Goal: Information Seeking & Learning: Learn about a topic

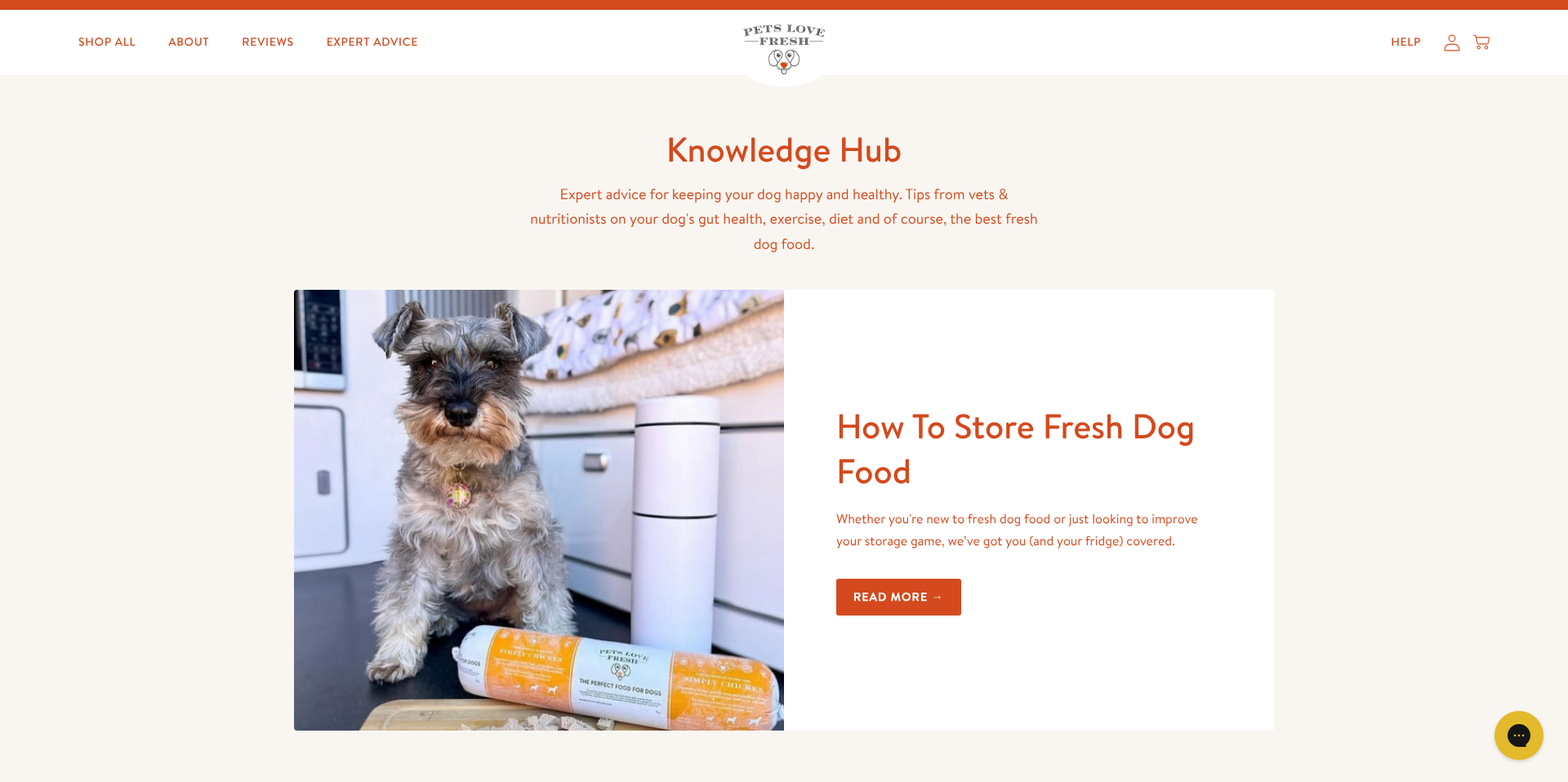
scroll to position [322, 0]
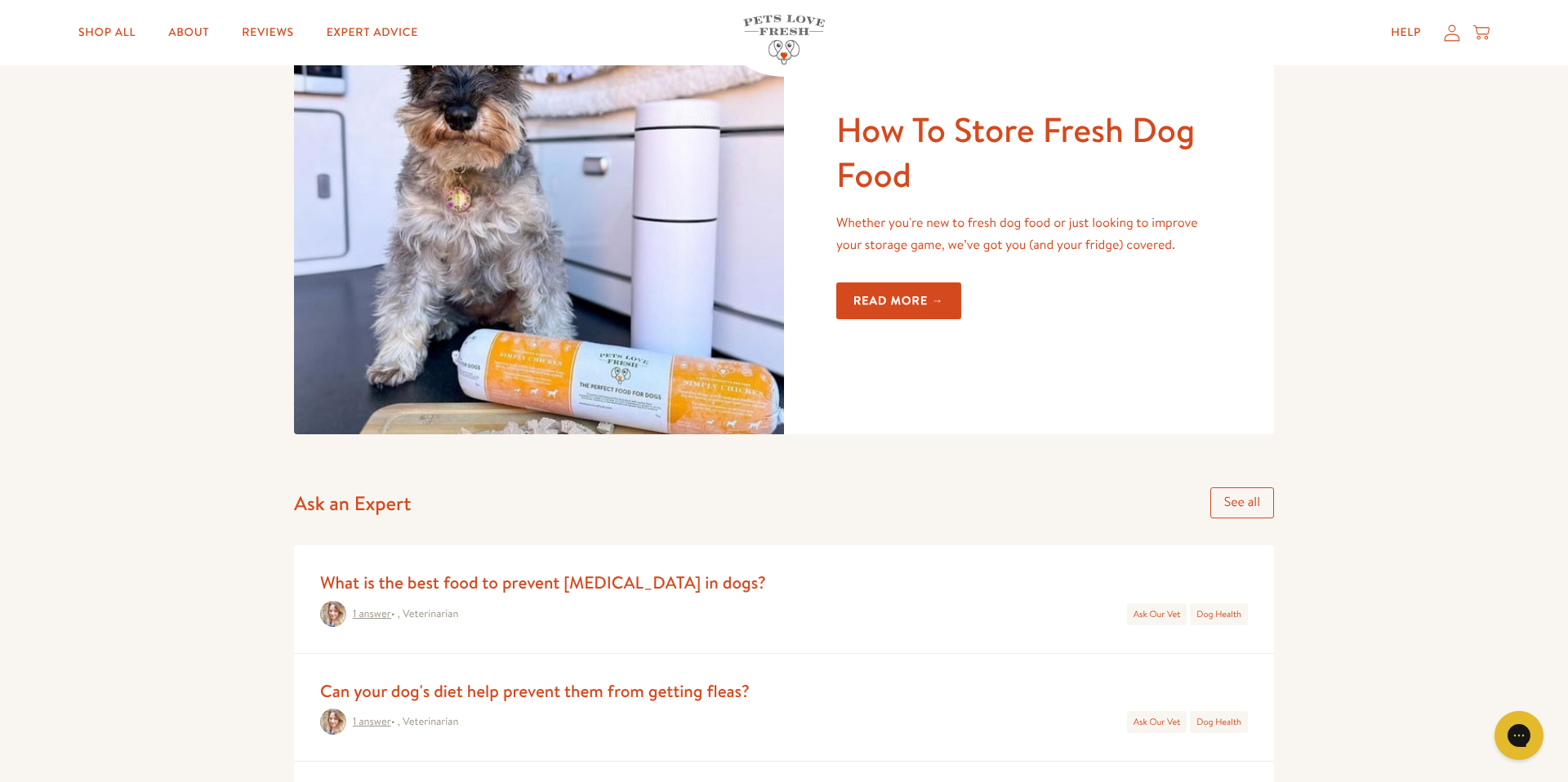
click at [1248, 499] on link "See all" at bounding box center [1241, 502] width 64 height 31
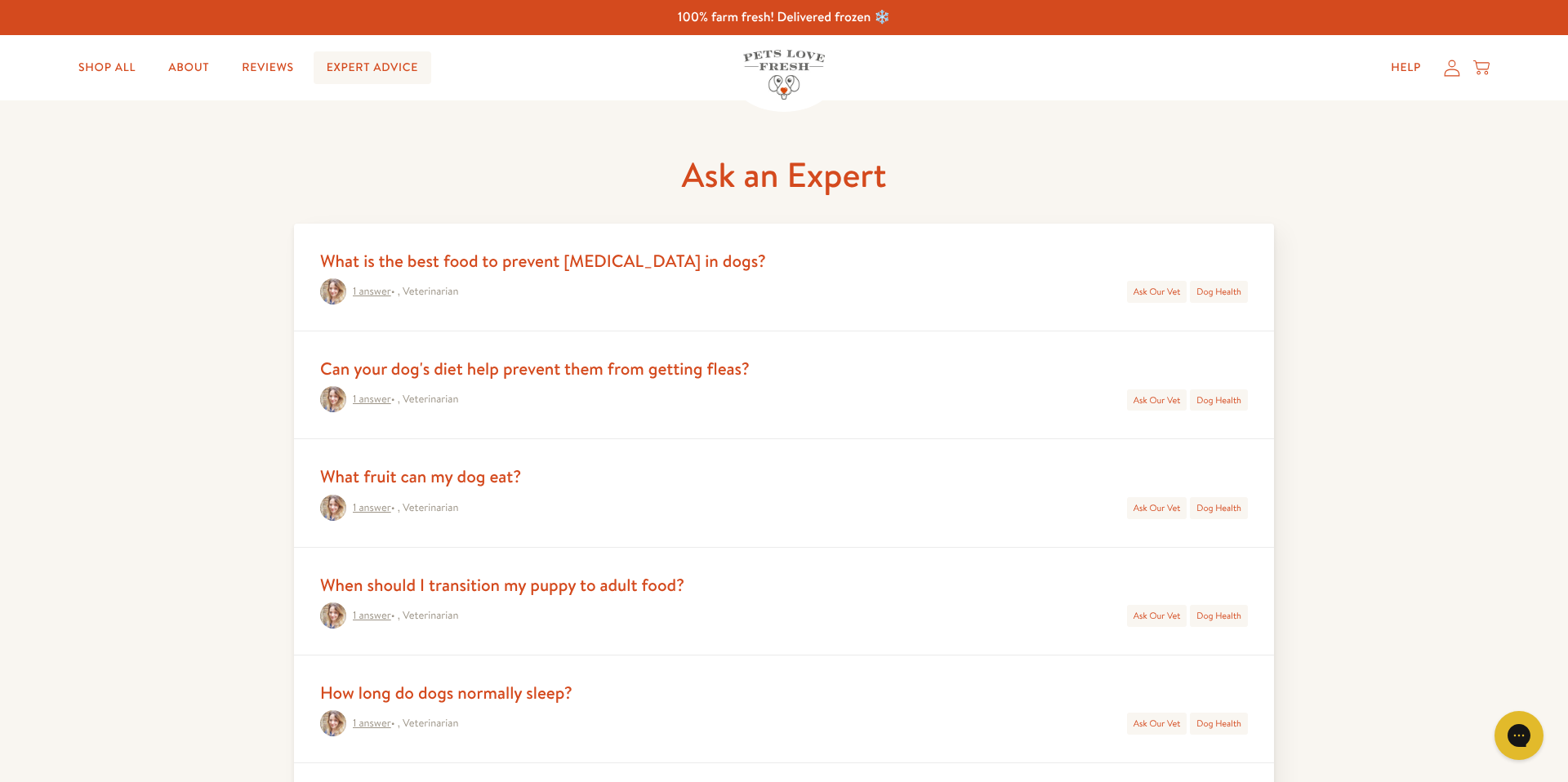
click at [339, 62] on link "Expert Advice" at bounding box center [372, 67] width 117 height 32
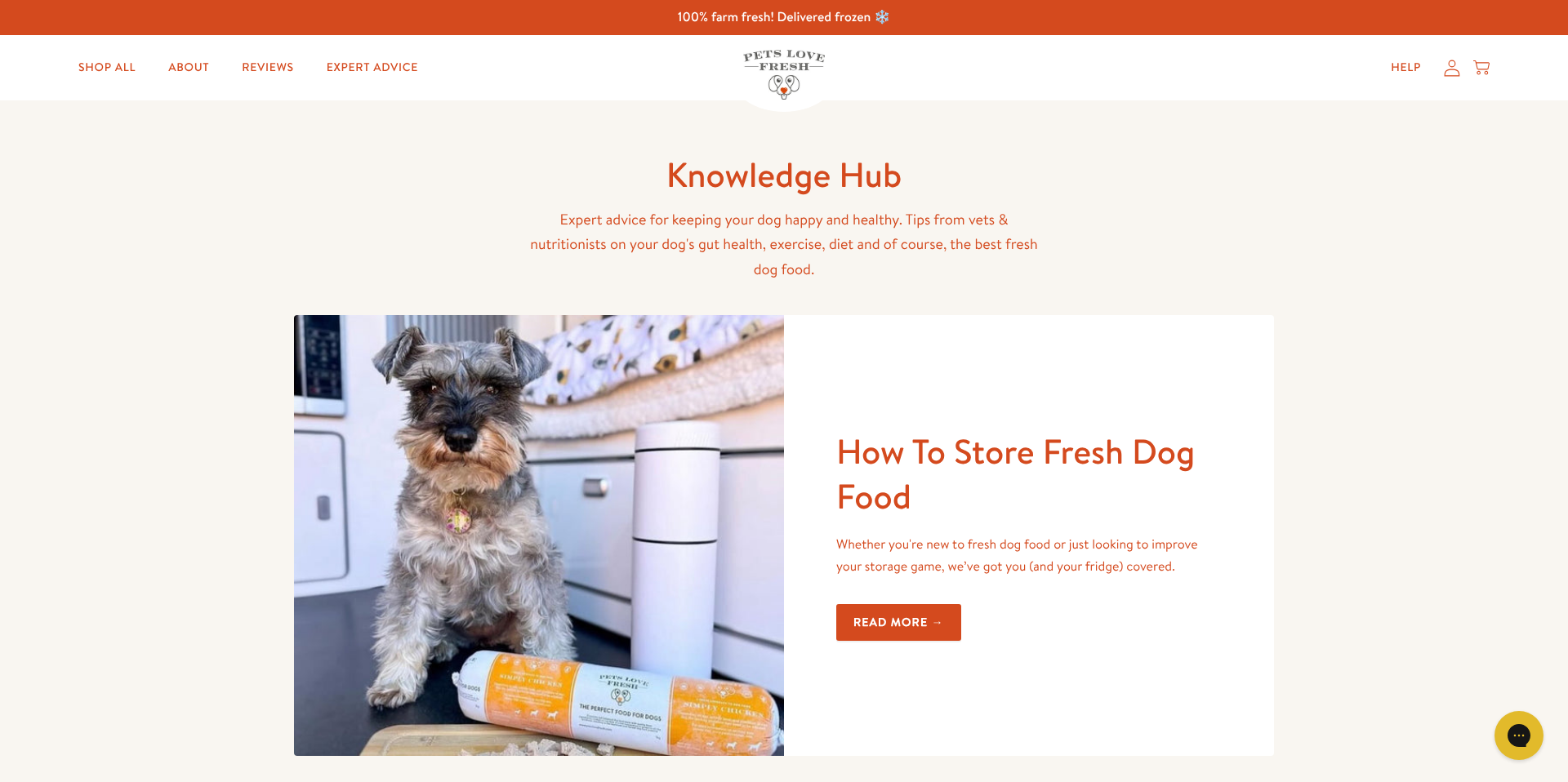
click at [808, 169] on h1 "Knowledge Hub" at bounding box center [784, 175] width 523 height 45
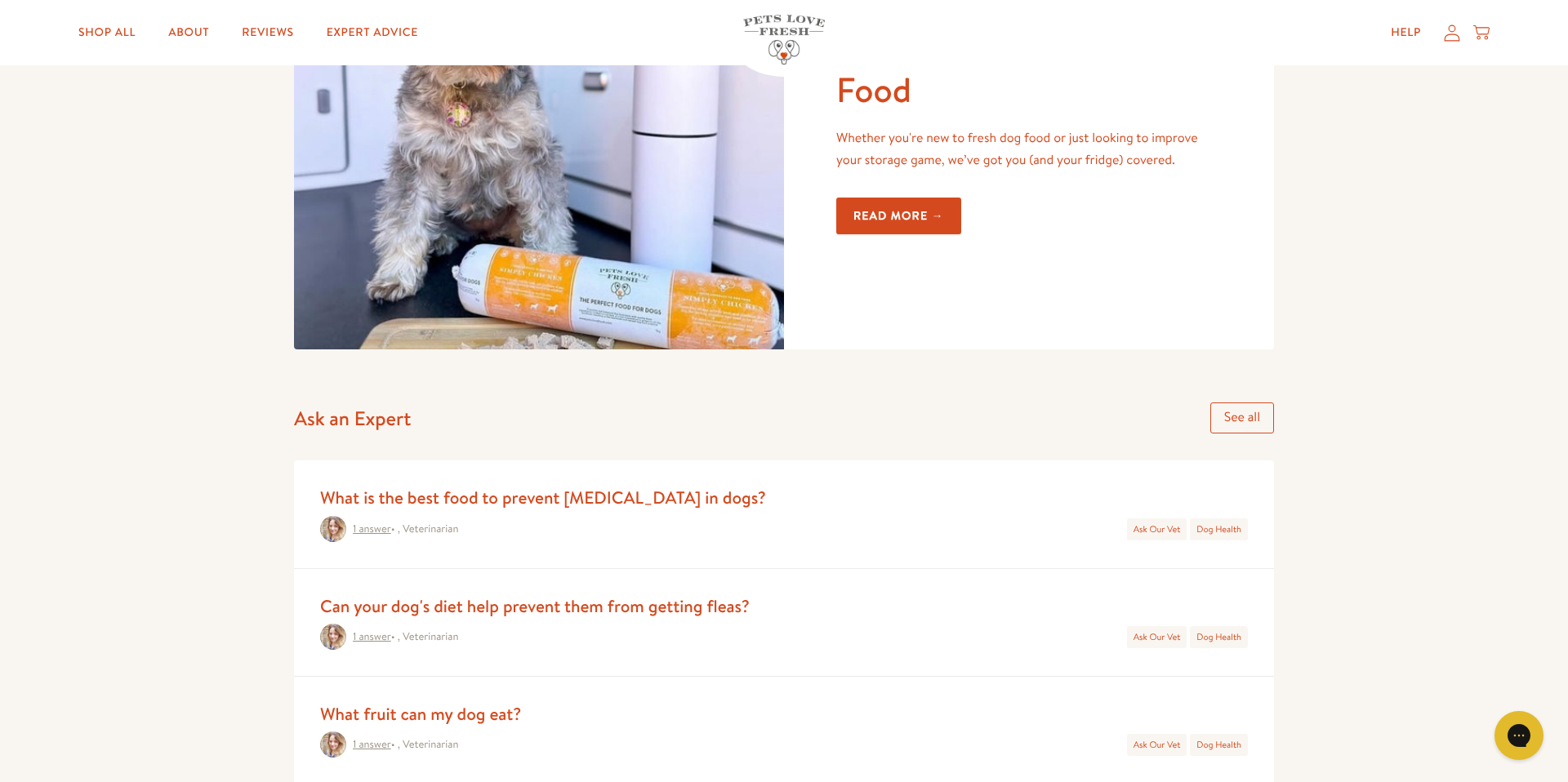
scroll to position [418, 0]
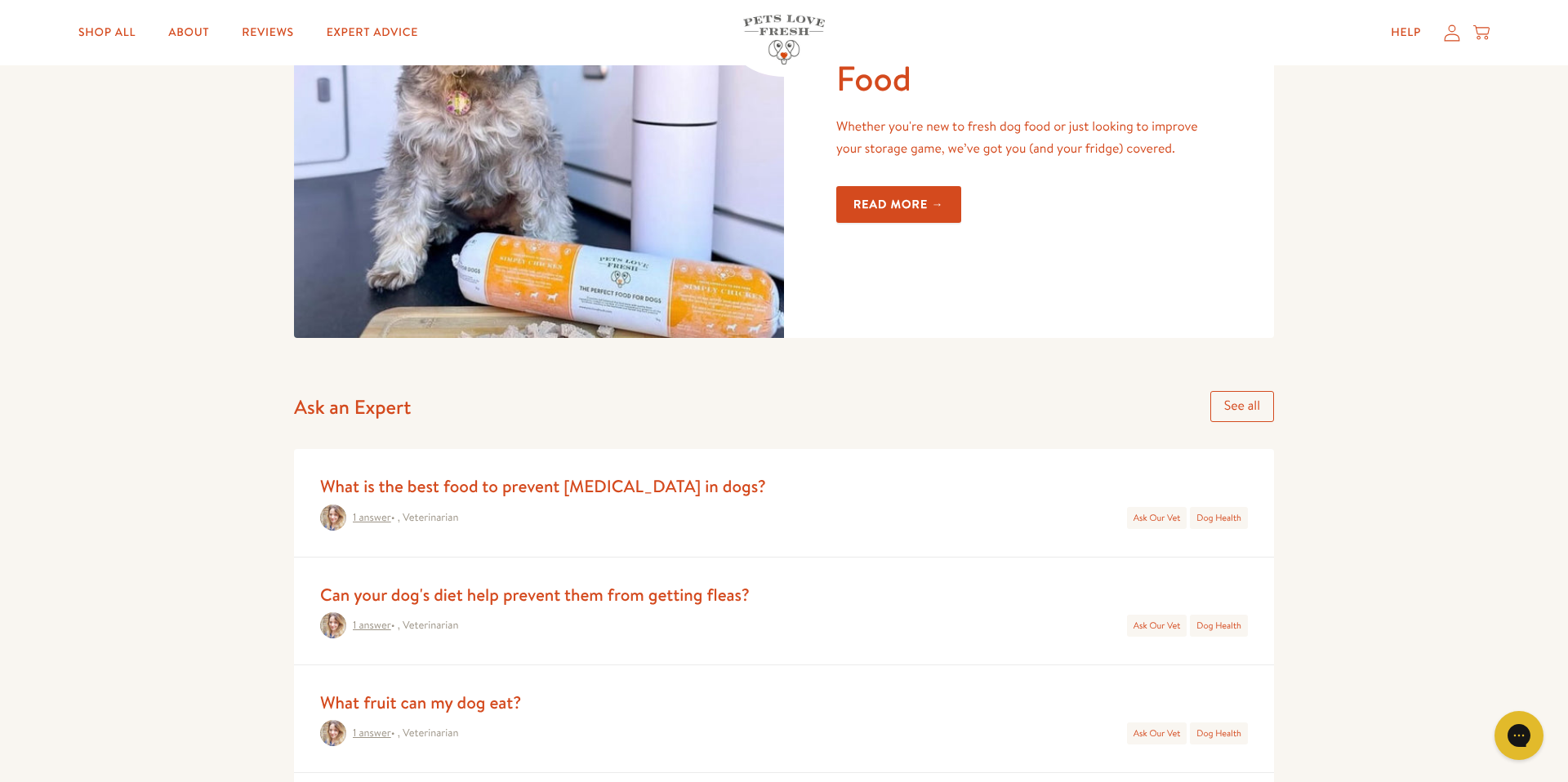
click at [877, 194] on link "Read more →" at bounding box center [898, 204] width 125 height 36
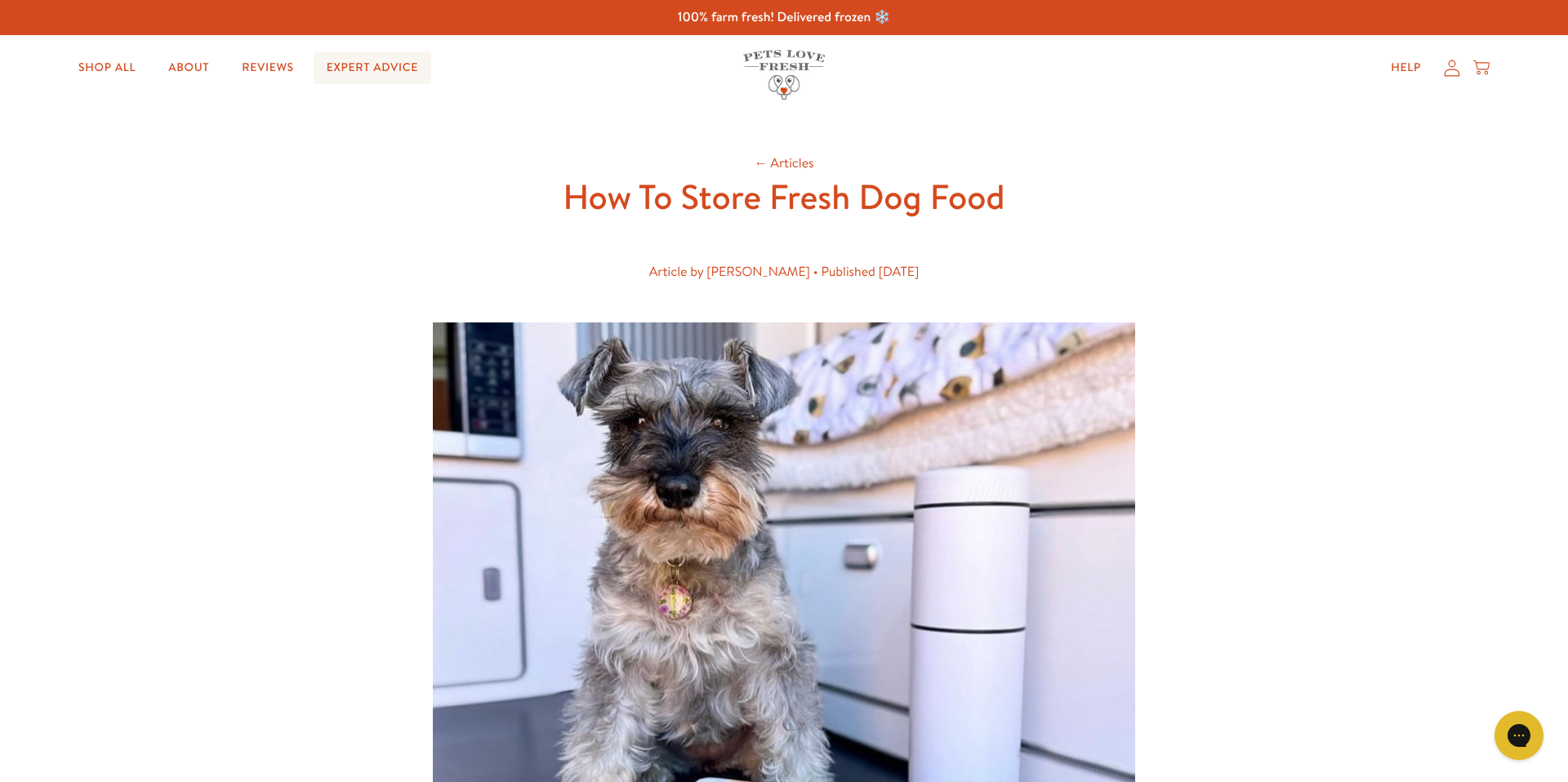
click at [380, 65] on link "Expert Advice" at bounding box center [372, 67] width 117 height 32
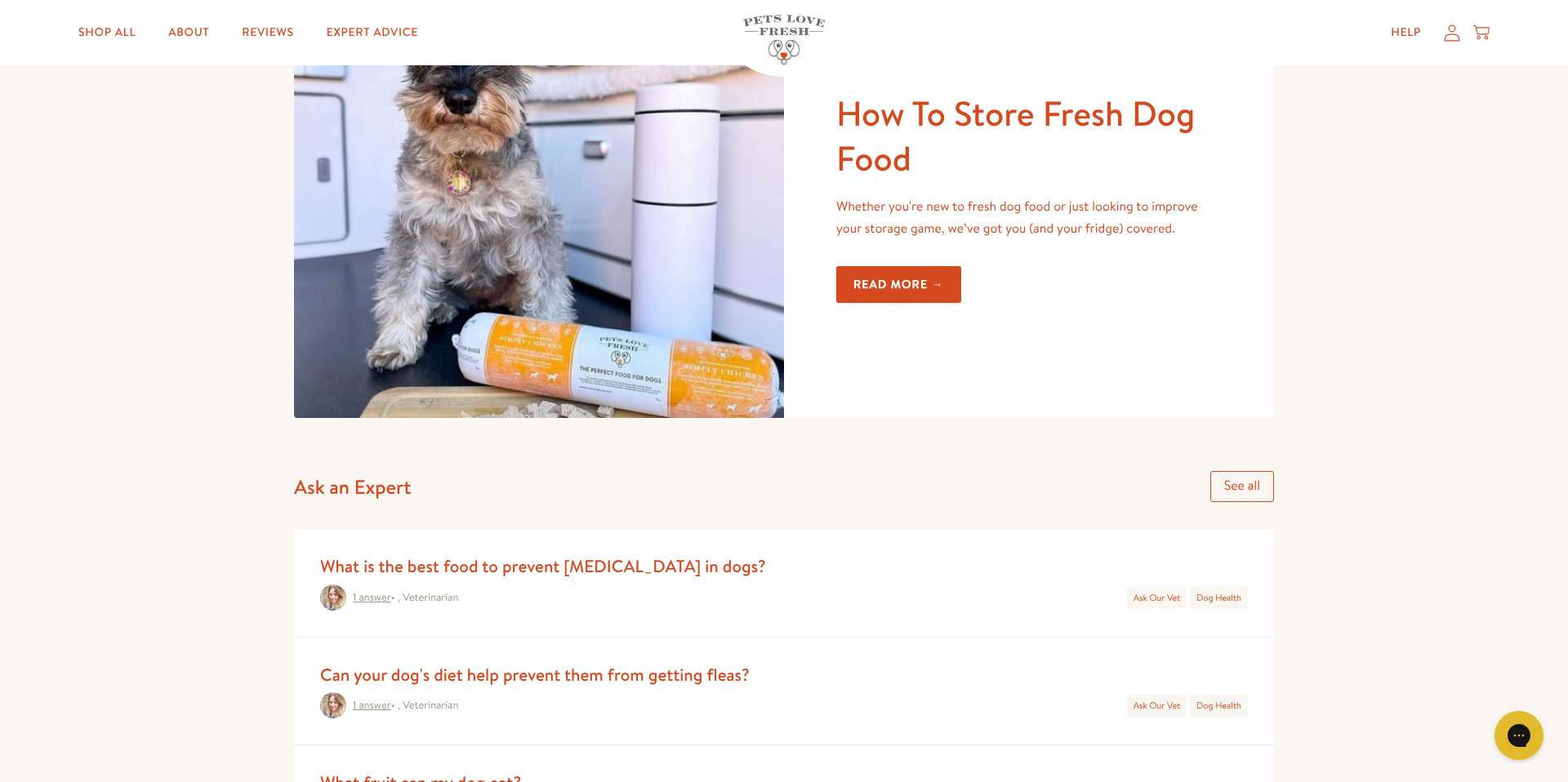
scroll to position [458, 0]
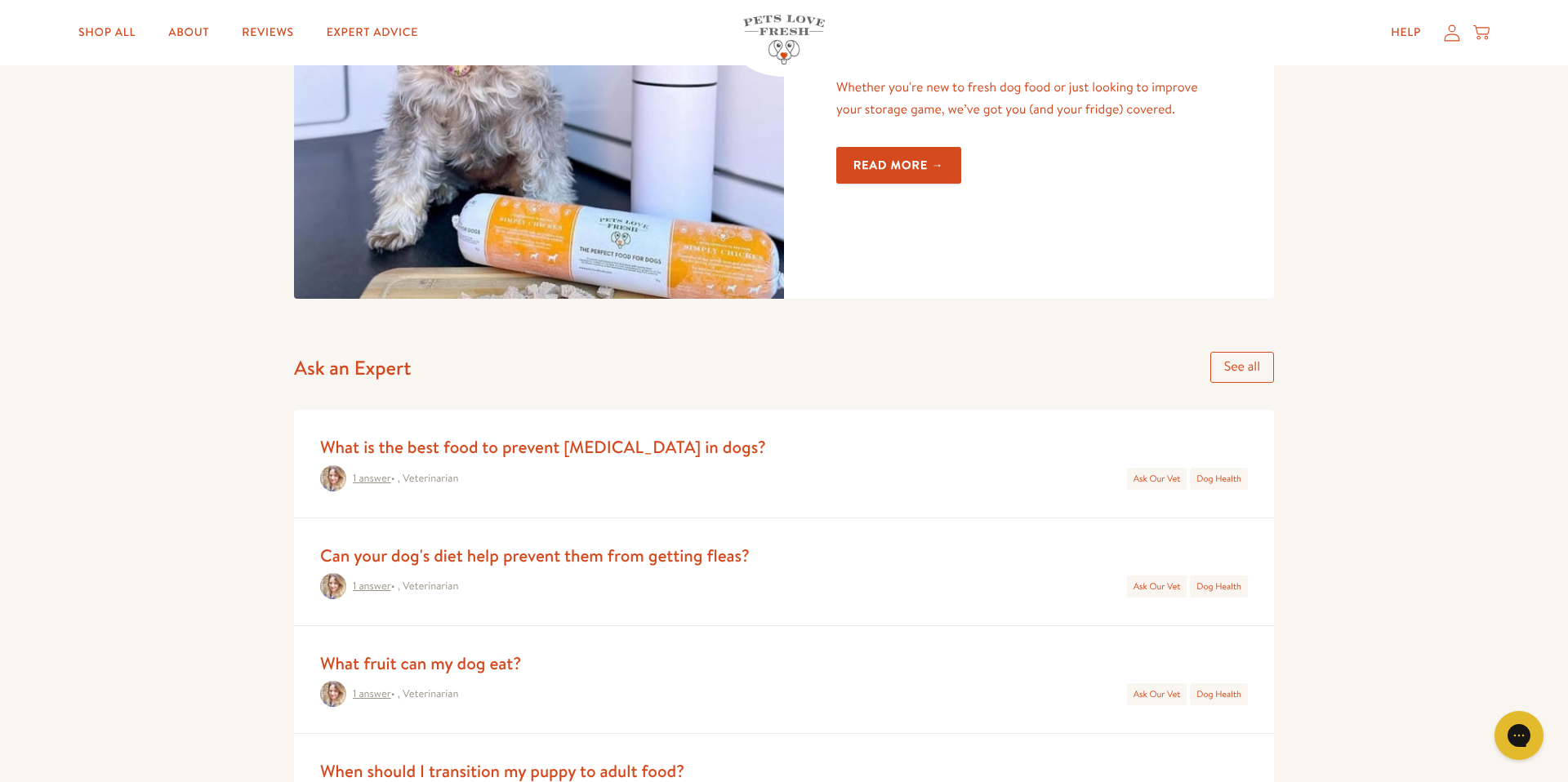
click at [1223, 368] on link "See all" at bounding box center [1241, 367] width 64 height 31
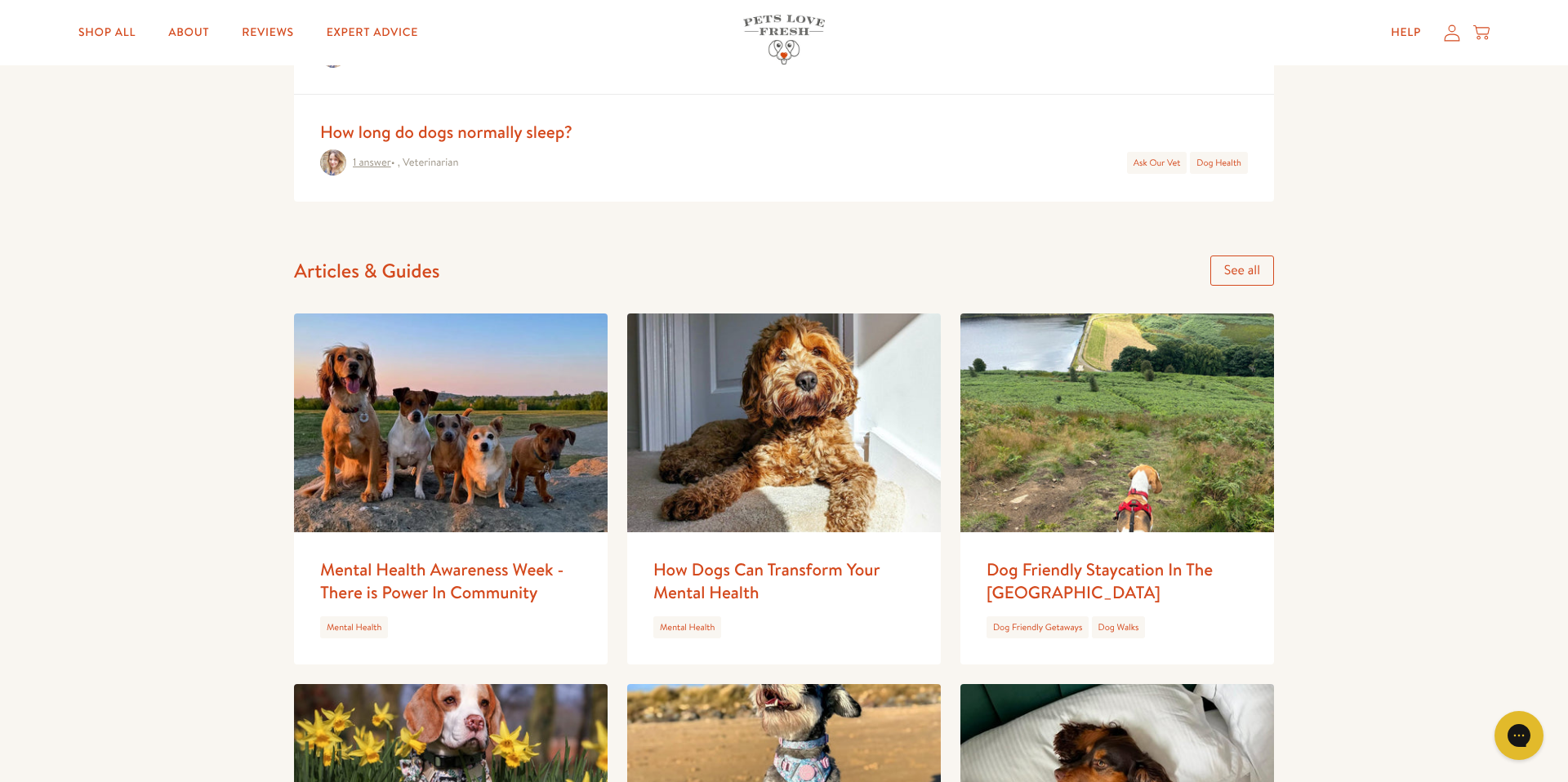
scroll to position [1199, 0]
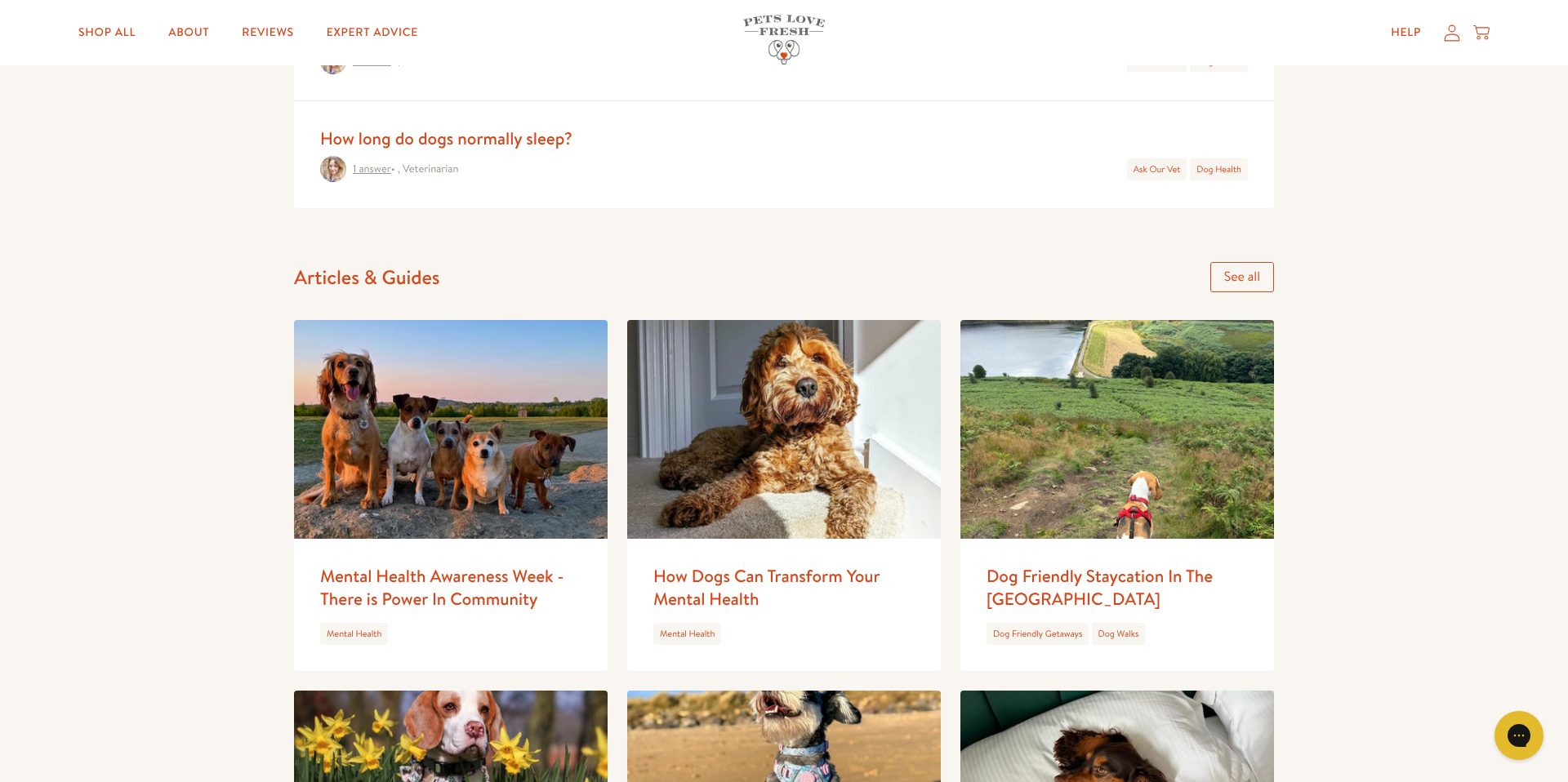
click at [1244, 278] on link "See all" at bounding box center [1241, 277] width 64 height 31
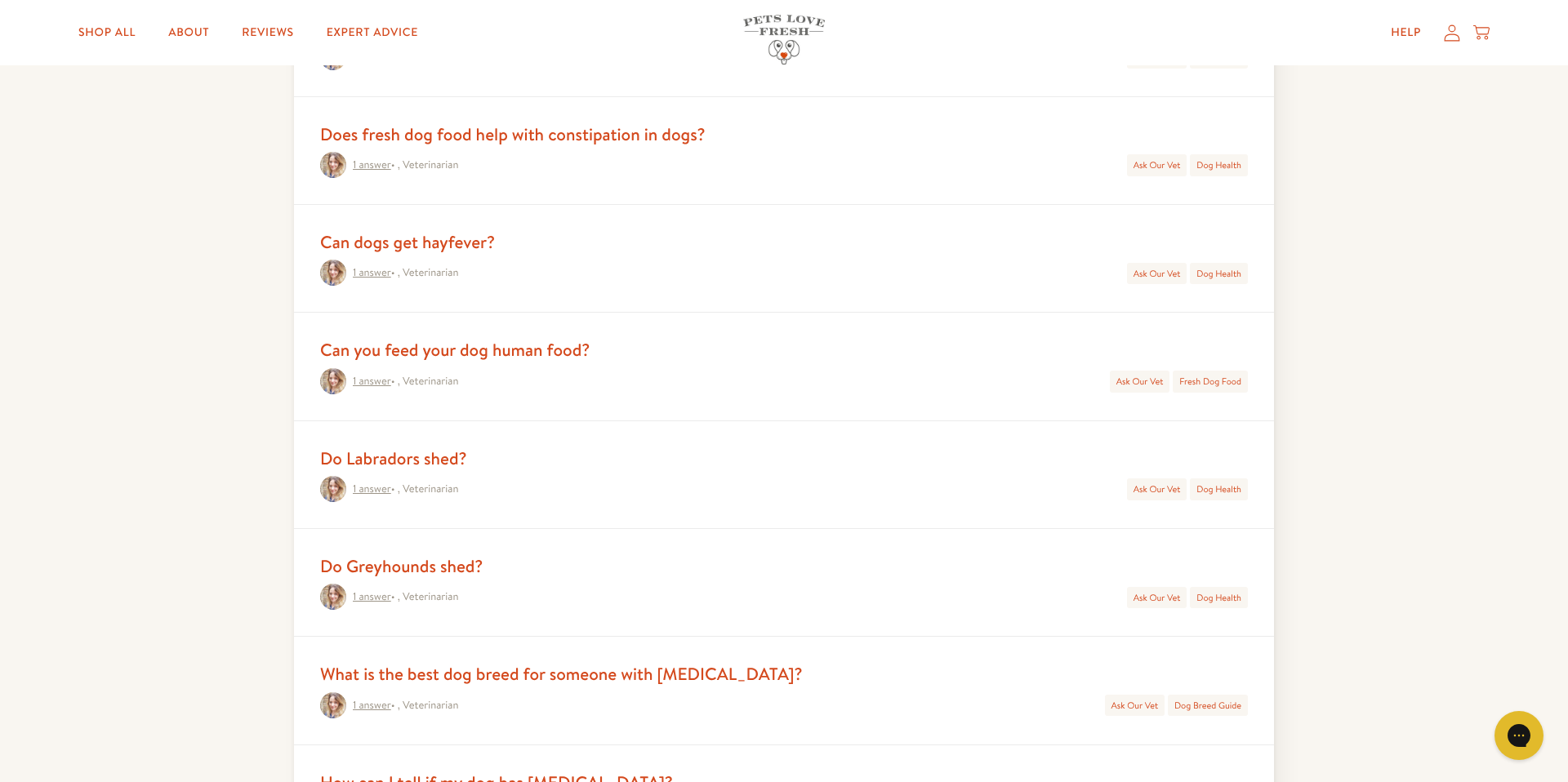
scroll to position [770, 0]
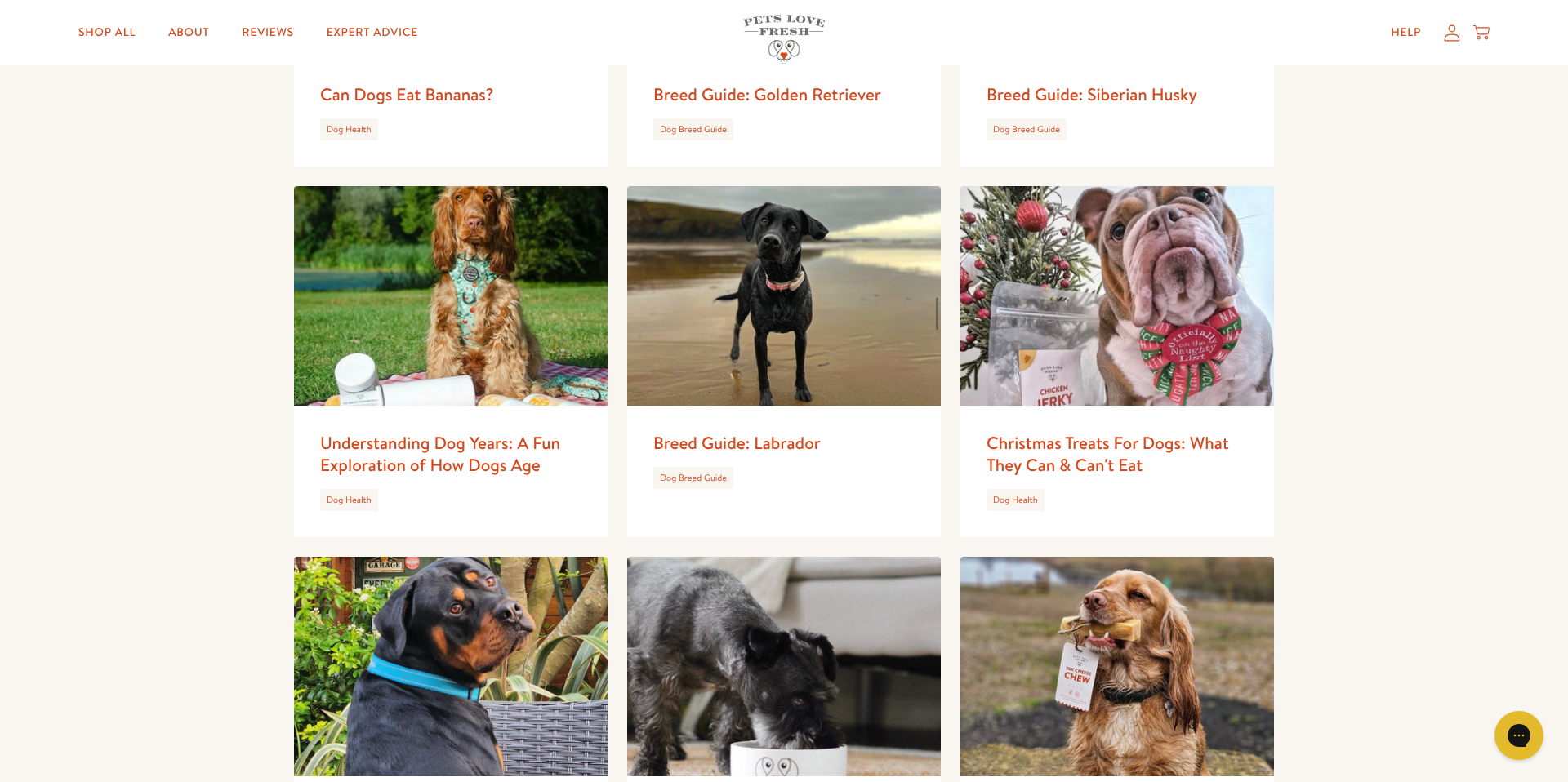
scroll to position [1450, 0]
